Goal: Obtain resource: Download file/media

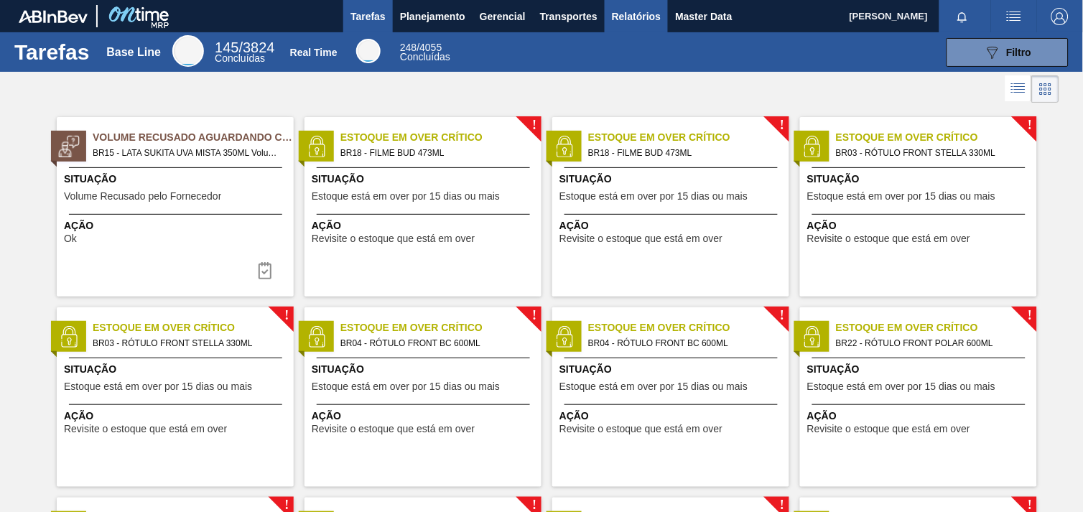
click at [626, 19] on span "Relatórios" at bounding box center [636, 16] width 49 height 17
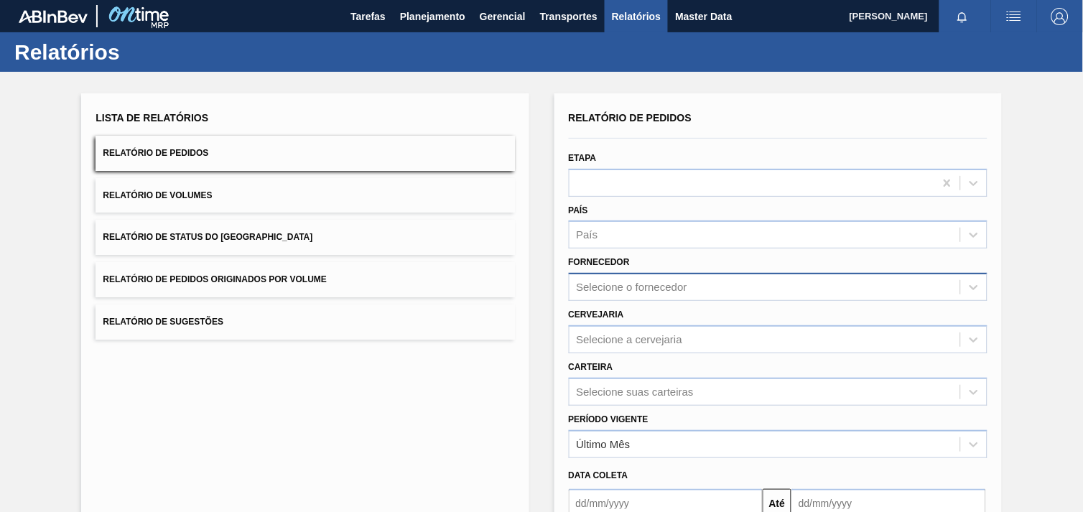
click at [681, 284] on div "Selecione o fornecedor" at bounding box center [632, 287] width 111 height 12
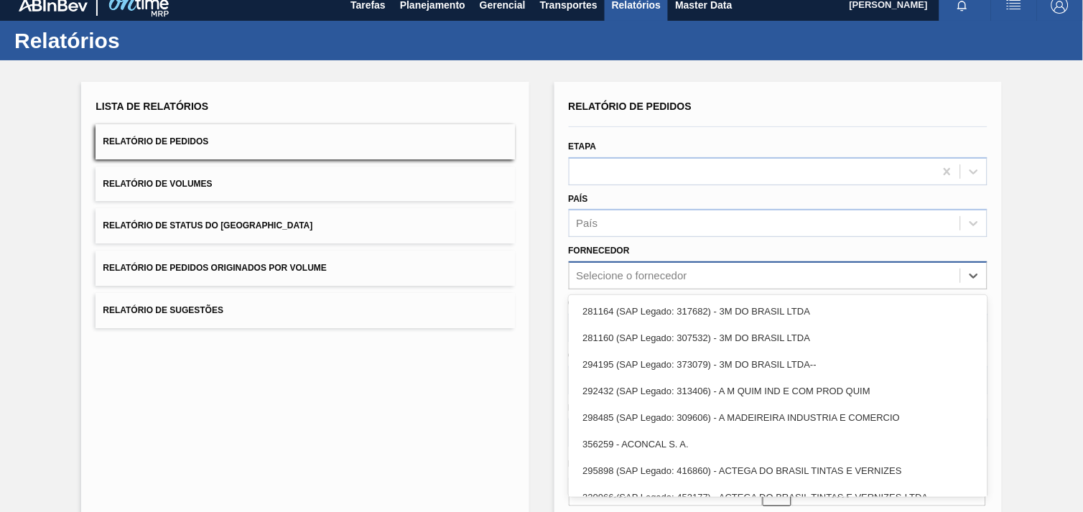
scroll to position [14, 0]
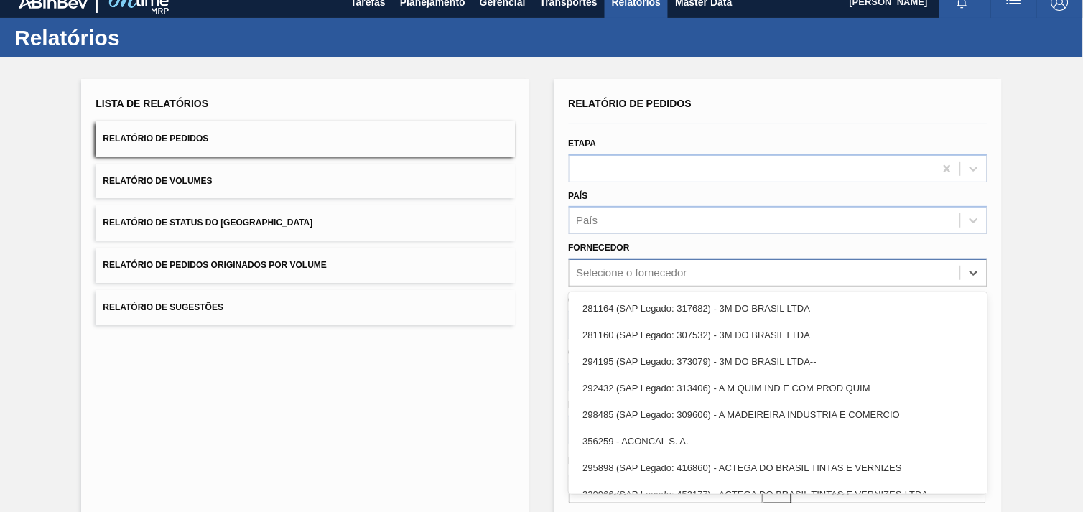
paste input "320622"
type input "320622"
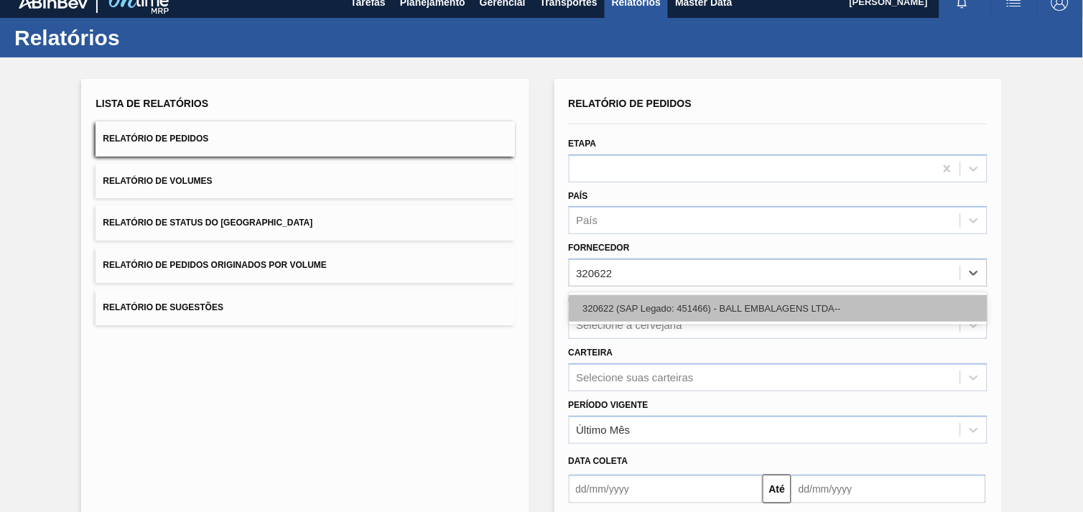
click at [679, 306] on div "320622 (SAP Legado: 451466) - BALL EMBALAGENS LTDA--" at bounding box center [778, 308] width 419 height 27
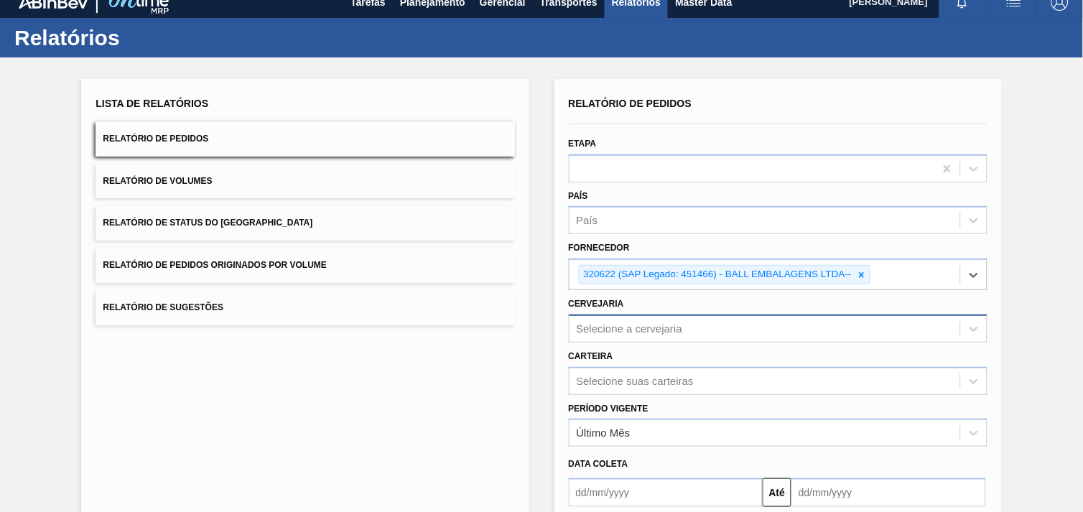
click at [671, 316] on div "Selecione a cervejaria" at bounding box center [778, 329] width 419 height 28
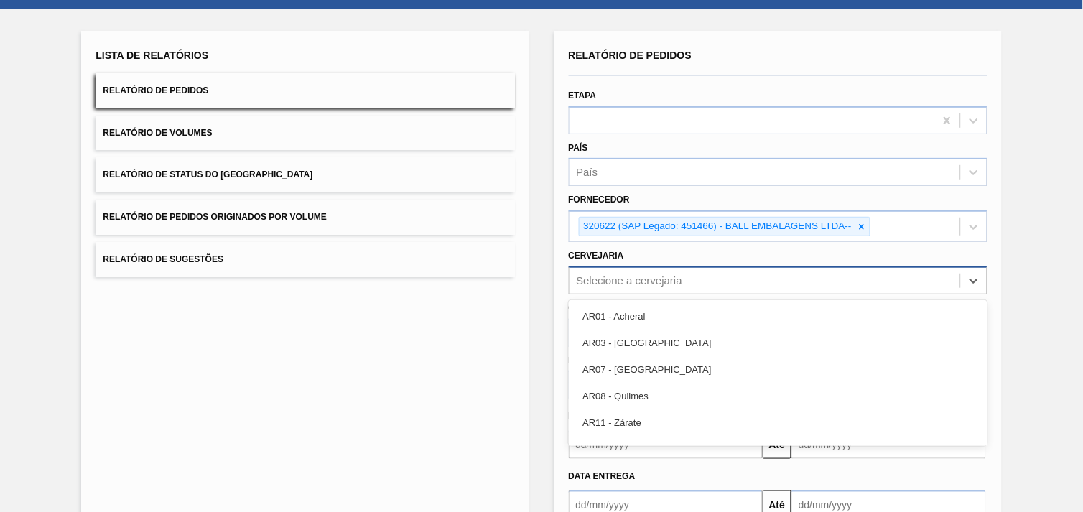
scroll to position [69, 0]
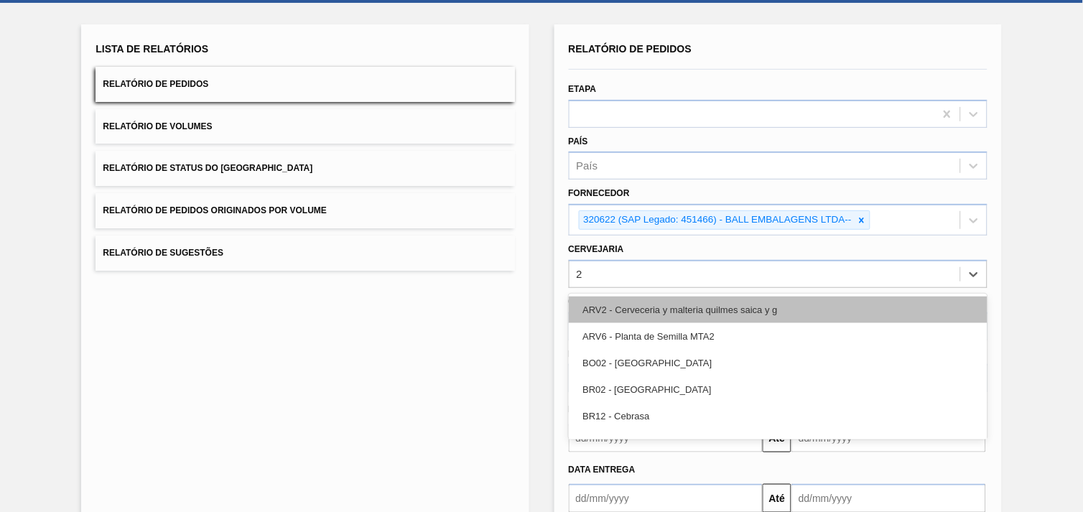
type input "22"
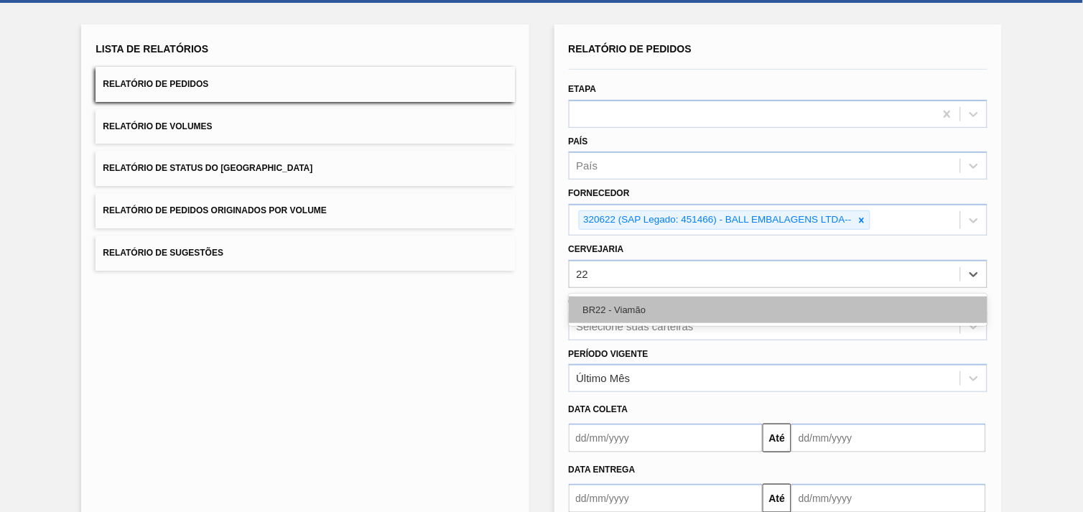
click at [676, 309] on div "BR22 - Viamão" at bounding box center [778, 310] width 419 height 27
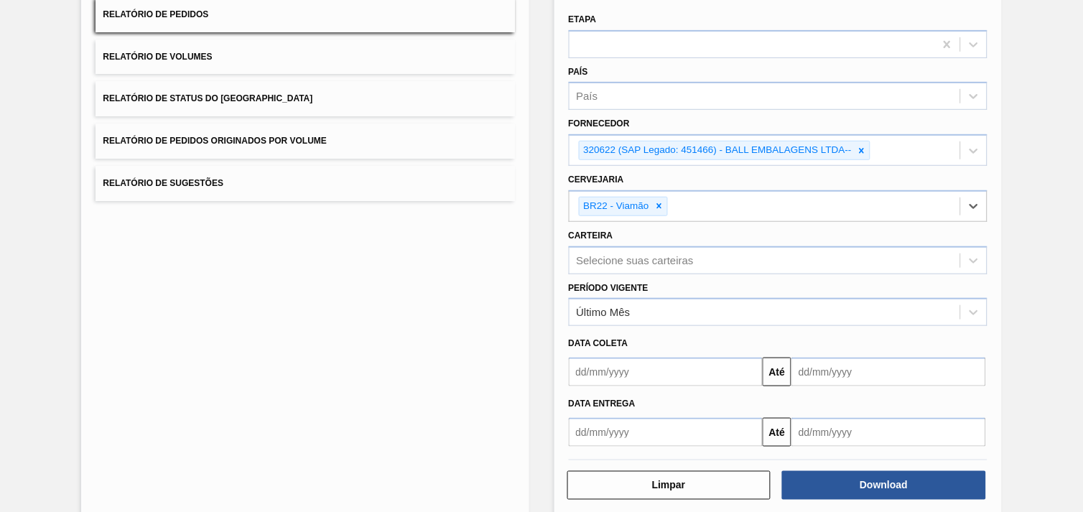
scroll to position [156, 0]
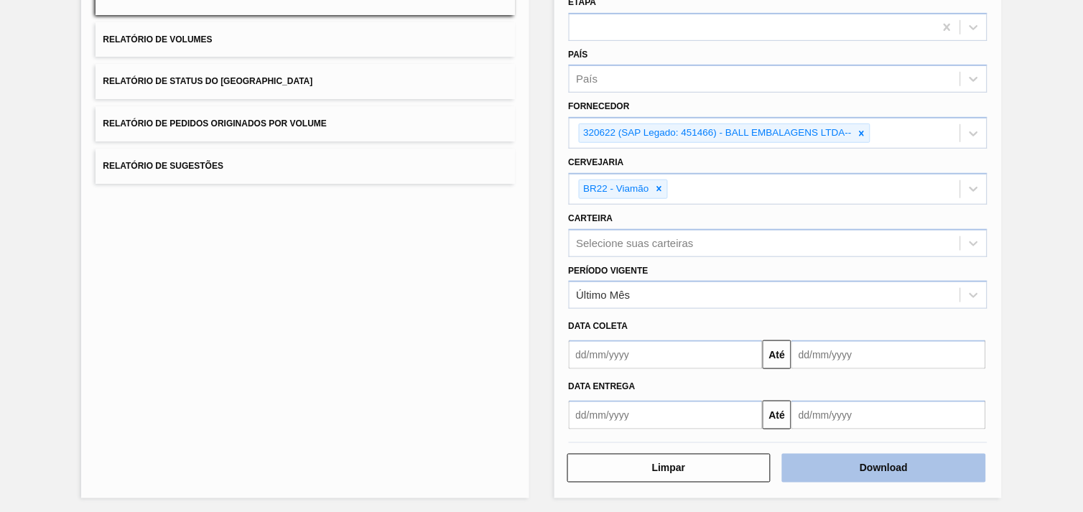
click at [873, 469] on button "Download" at bounding box center [884, 468] width 204 height 29
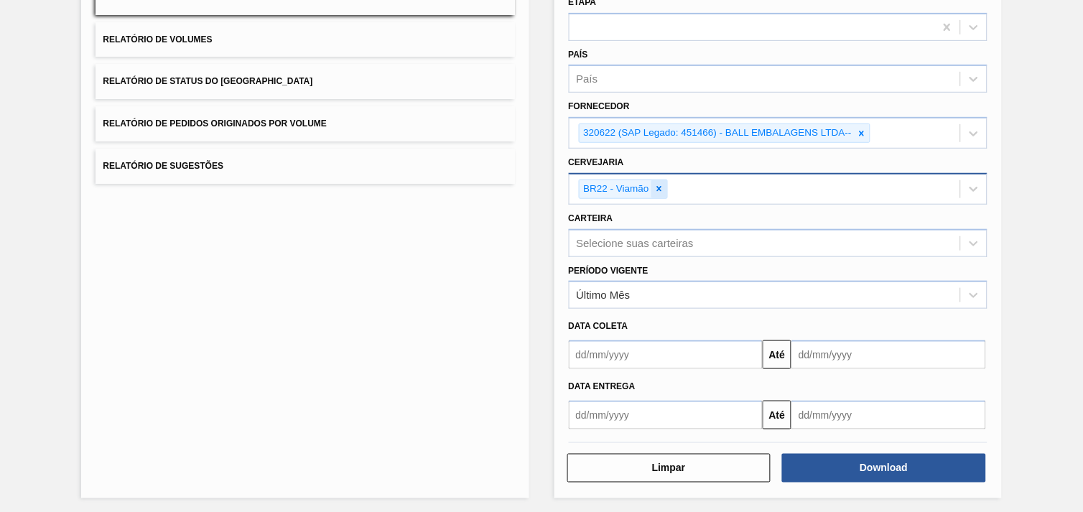
click at [656, 187] on icon at bounding box center [659, 189] width 10 height 10
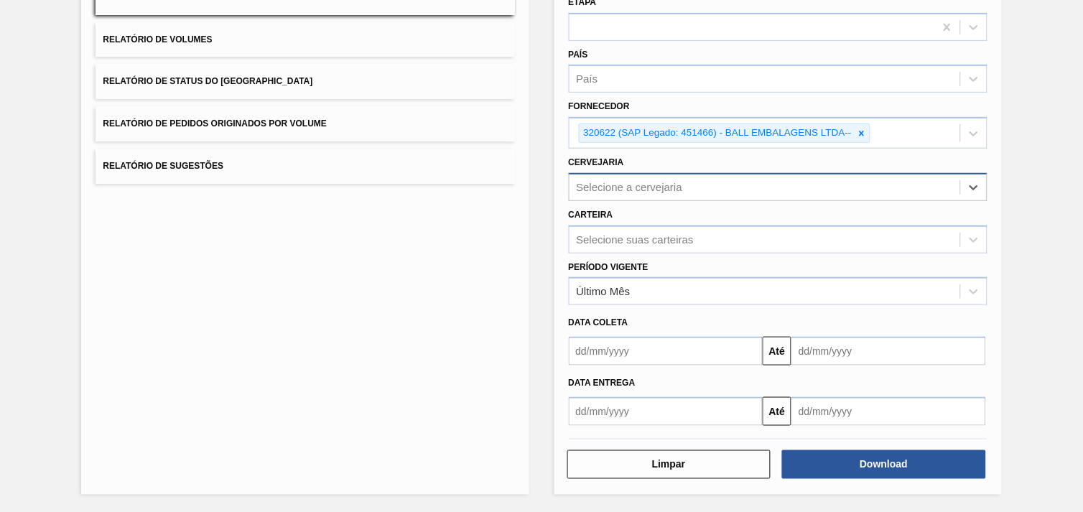
scroll to position [153, 0]
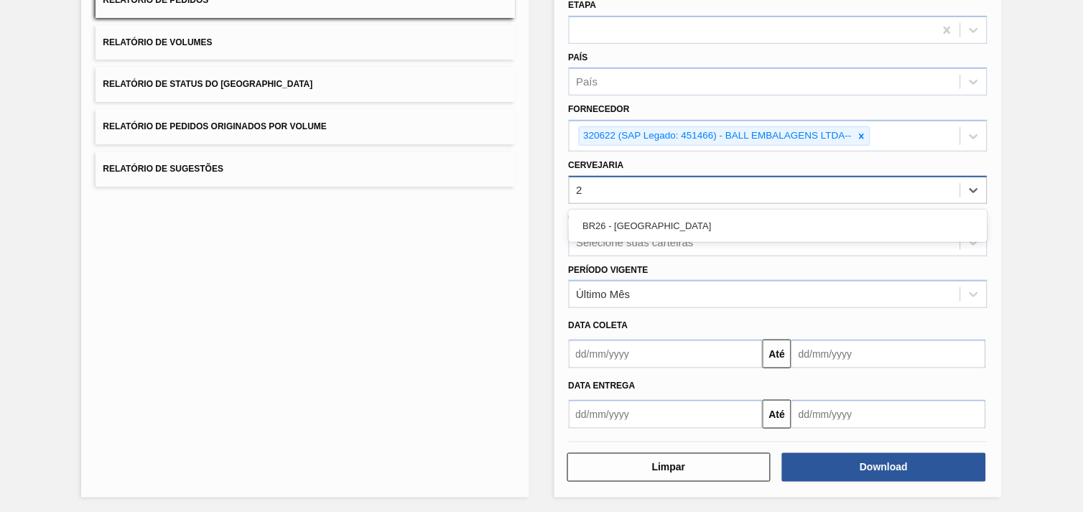
type input "26"
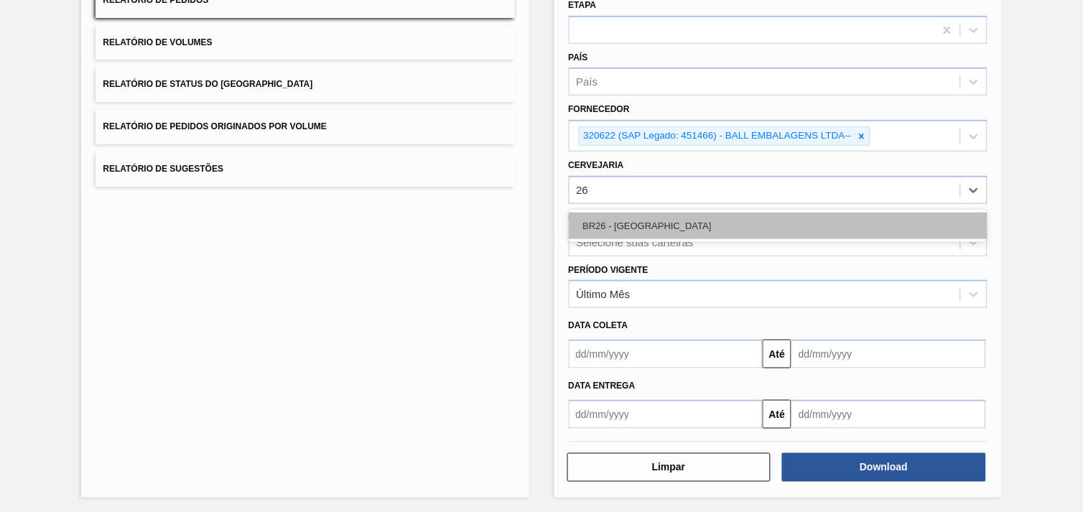
click at [643, 213] on div "BR26 - [GEOGRAPHIC_DATA]" at bounding box center [778, 226] width 419 height 27
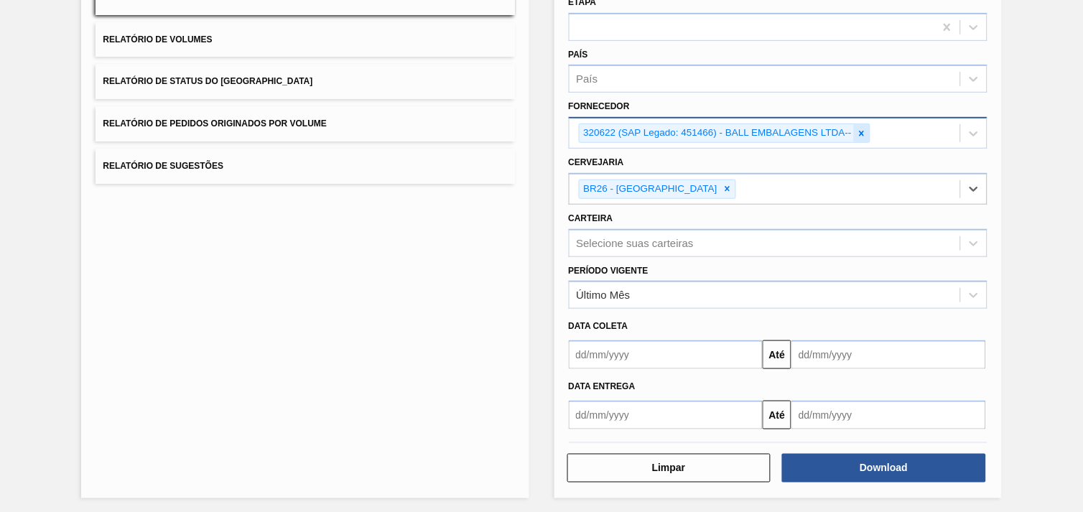
click at [864, 134] on icon at bounding box center [862, 134] width 10 height 10
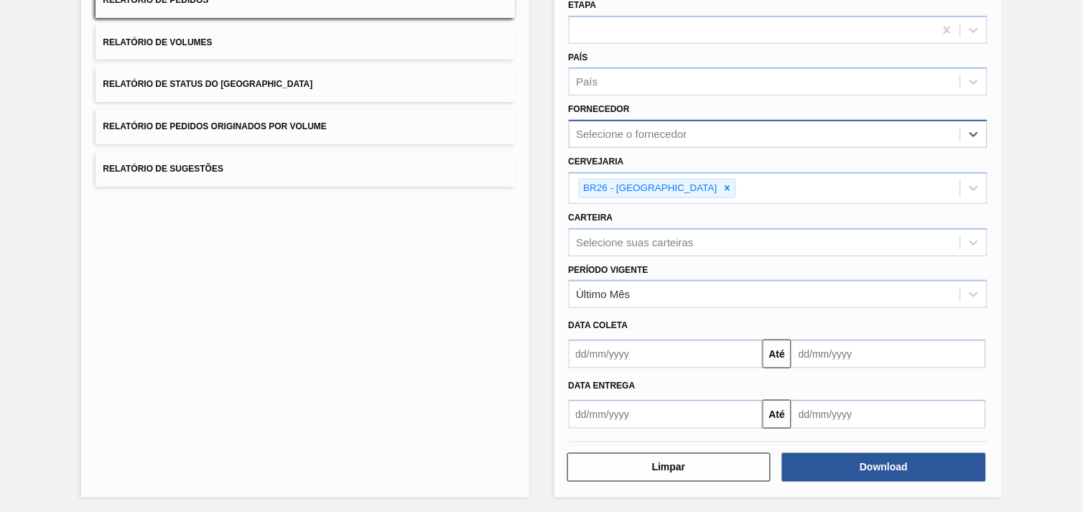
paste input "280389"
type input "280389"
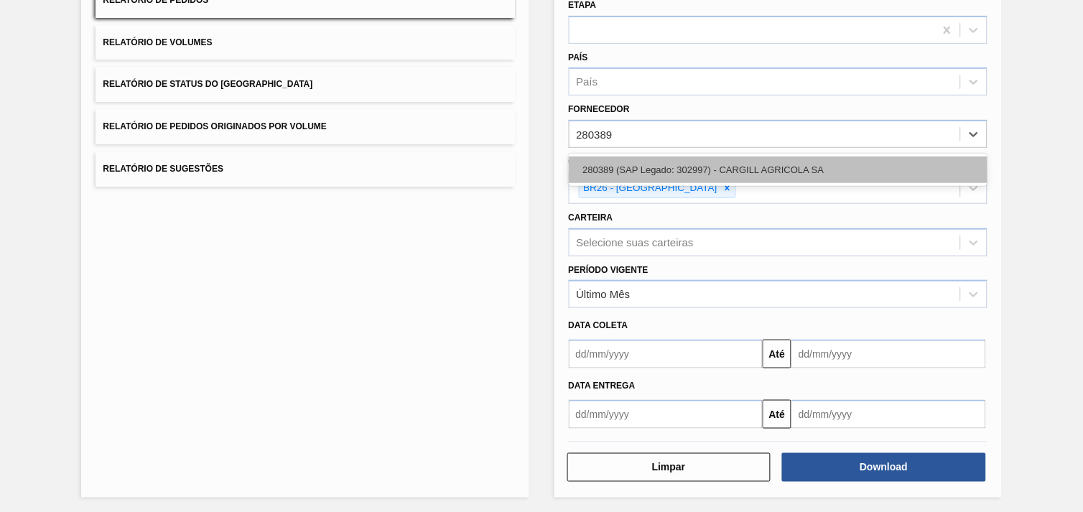
click at [758, 166] on div "280389 (SAP Legado: 302997) - CARGILL AGRICOLA SA" at bounding box center [778, 170] width 419 height 27
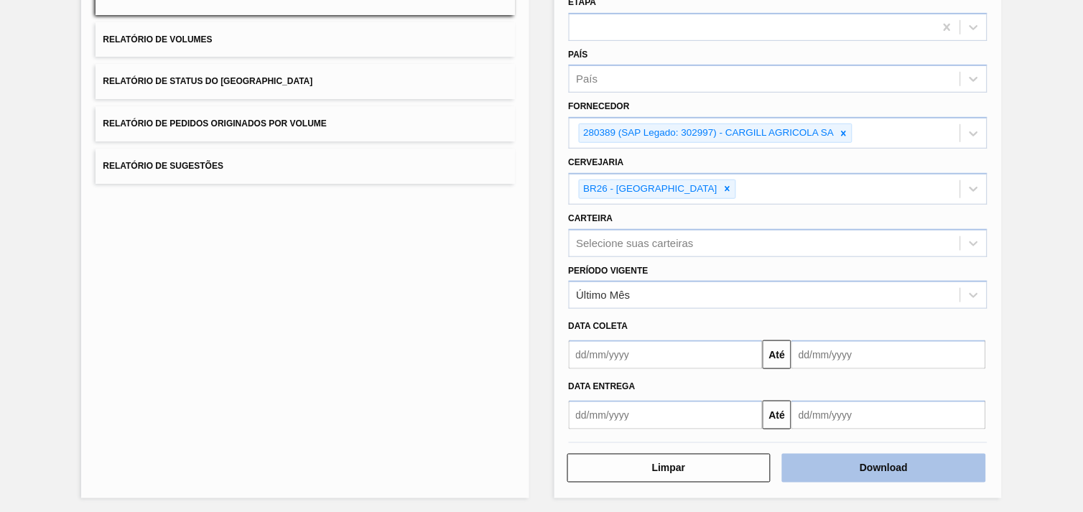
click at [901, 478] on button "Download" at bounding box center [884, 468] width 204 height 29
